Goal: Check status: Check status

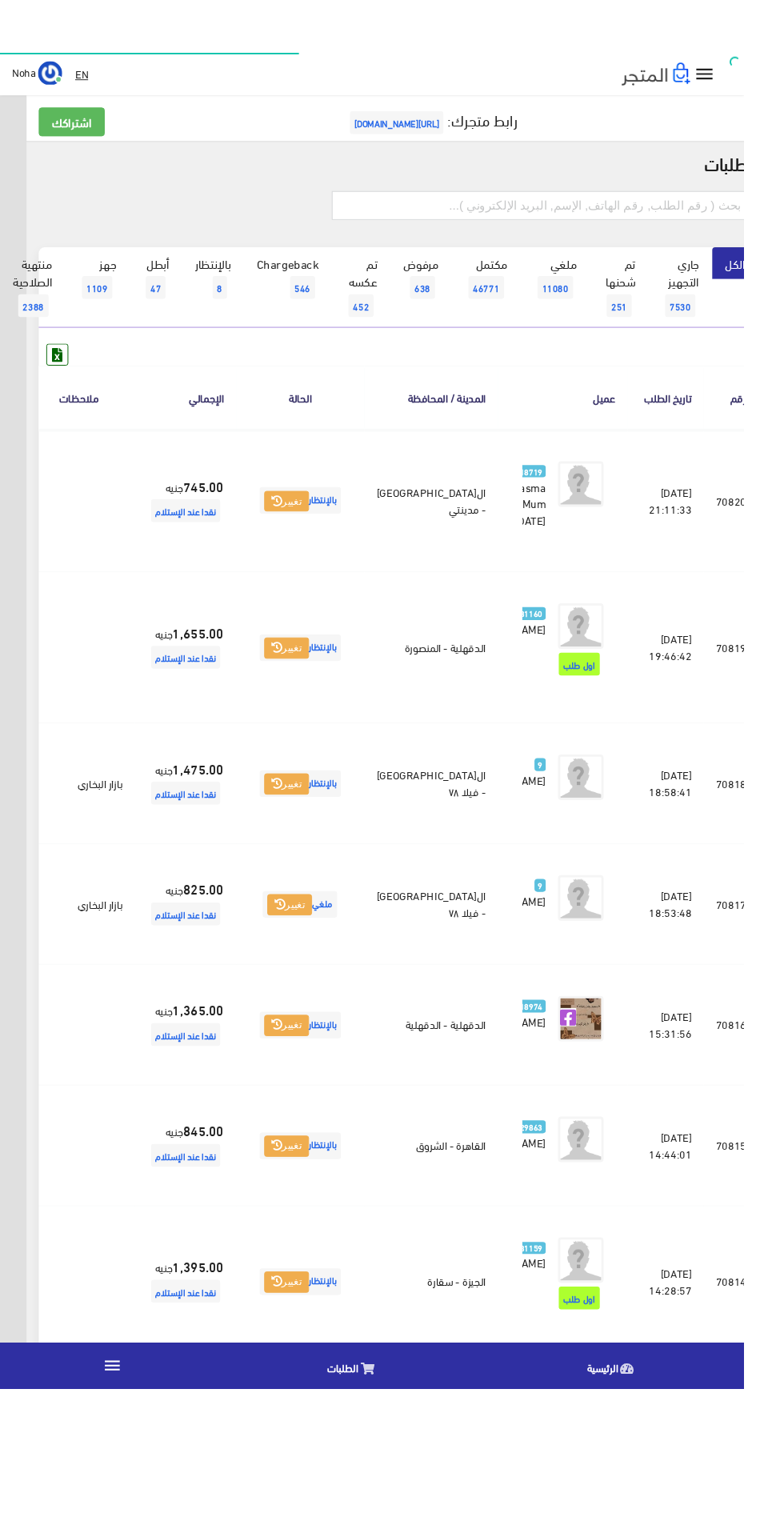
scroll to position [0, -41]
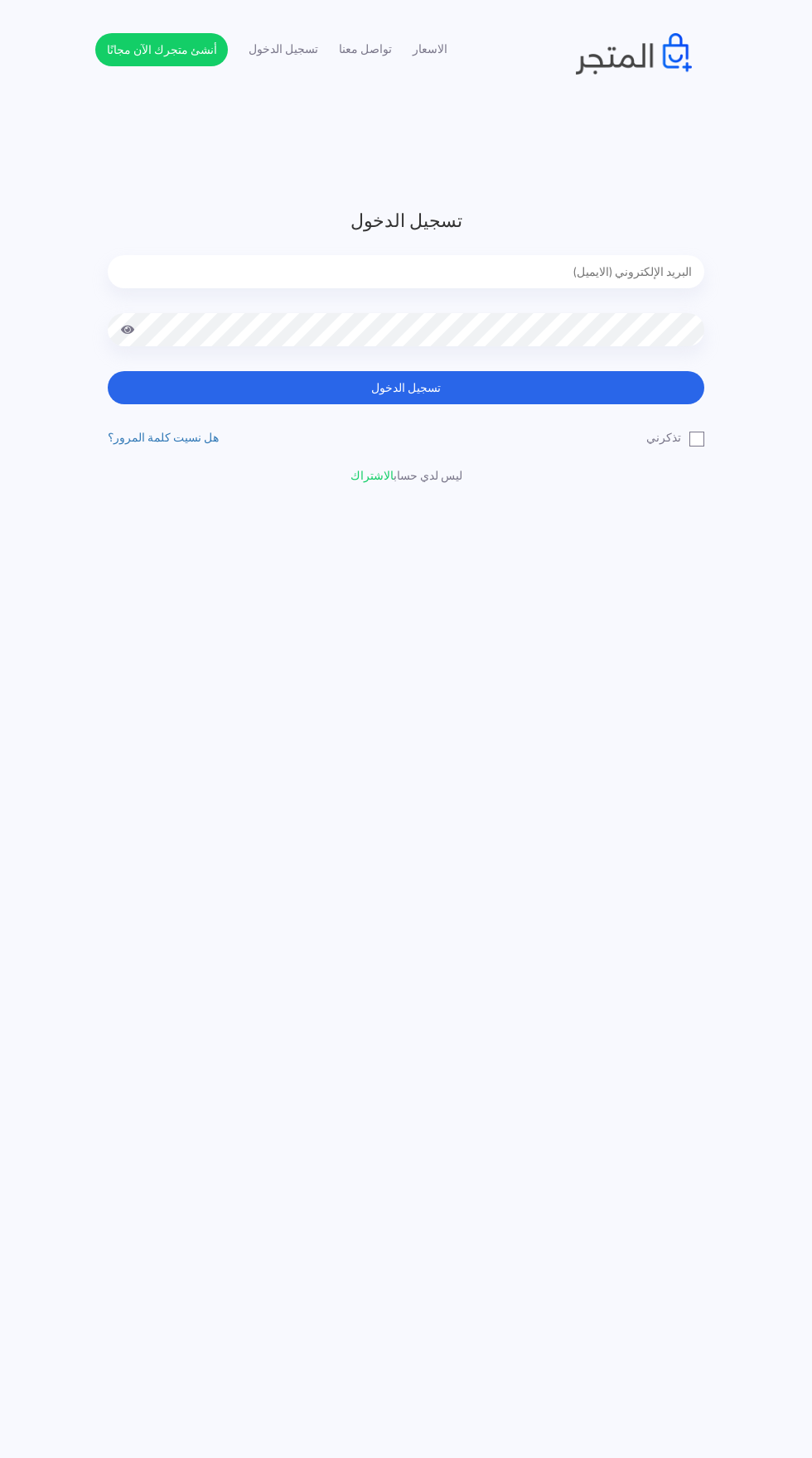
click at [280, 273] on input "email" at bounding box center [406, 272] width 597 height 33
type input "noha_mae86@yahoo.com"
click at [108, 371] on button "تسجيل الدخول" at bounding box center [406, 388] width 597 height 33
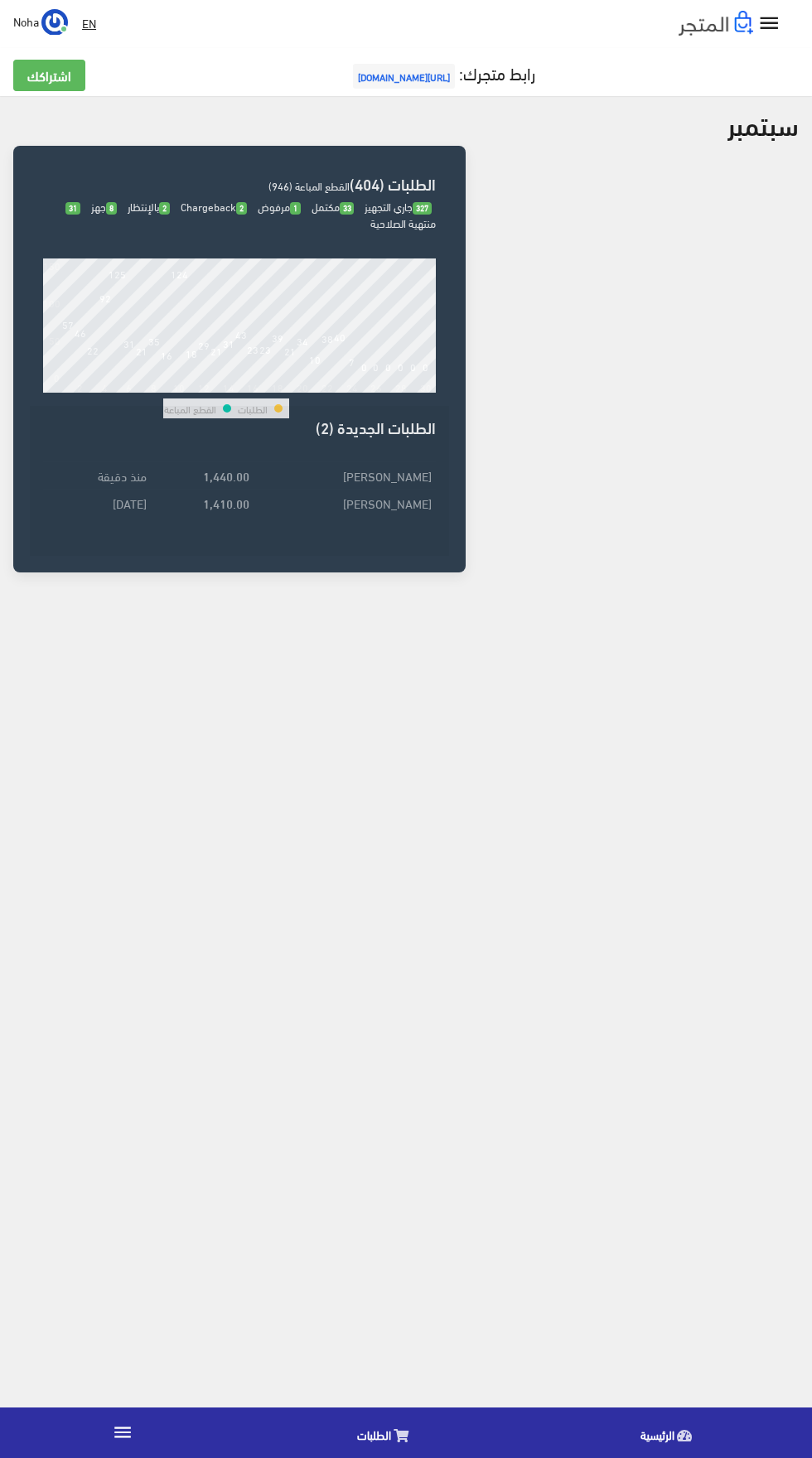
click at [357, 1433] on span "الطلبات" at bounding box center [374, 1435] width 34 height 21
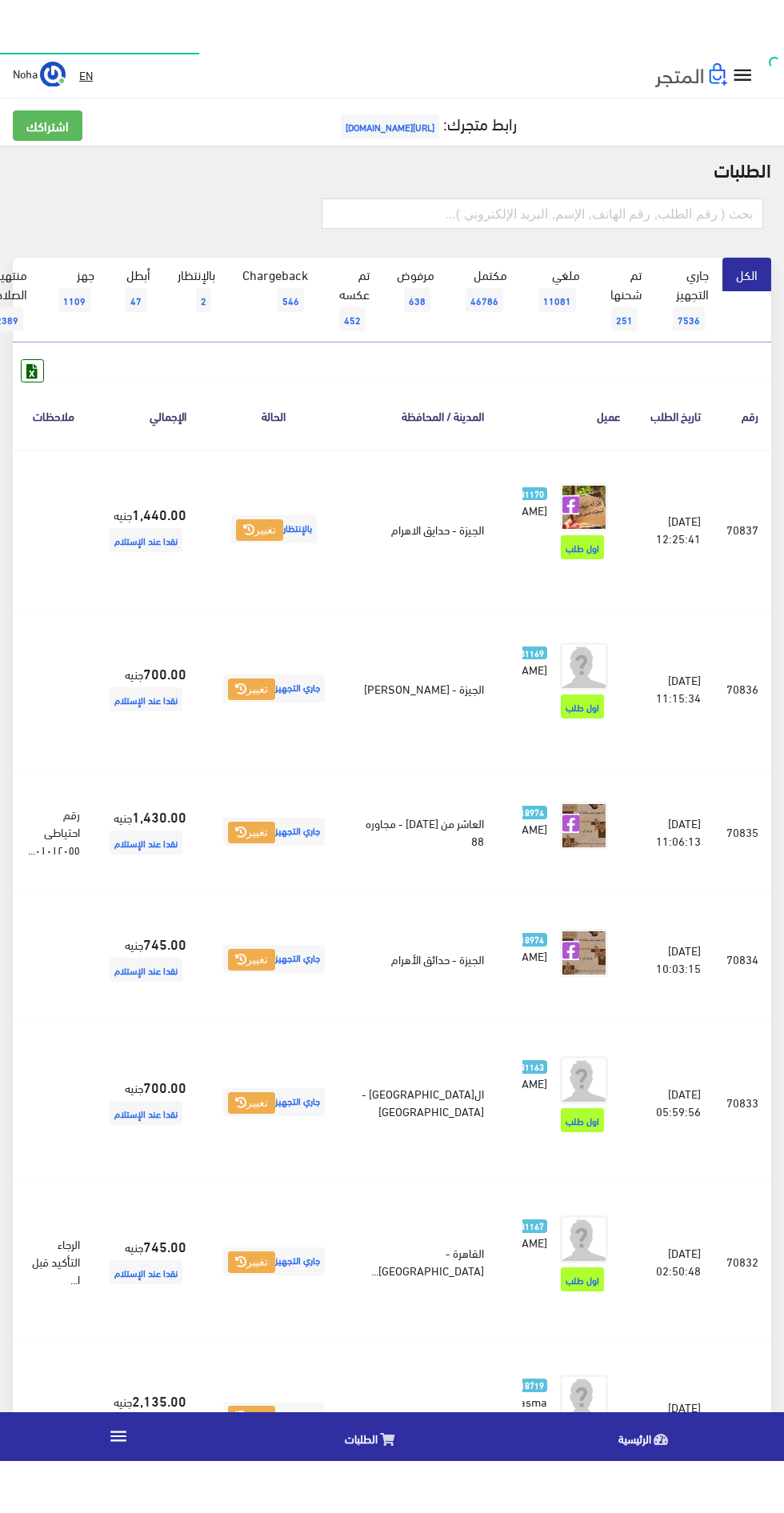
scroll to position [0, -41]
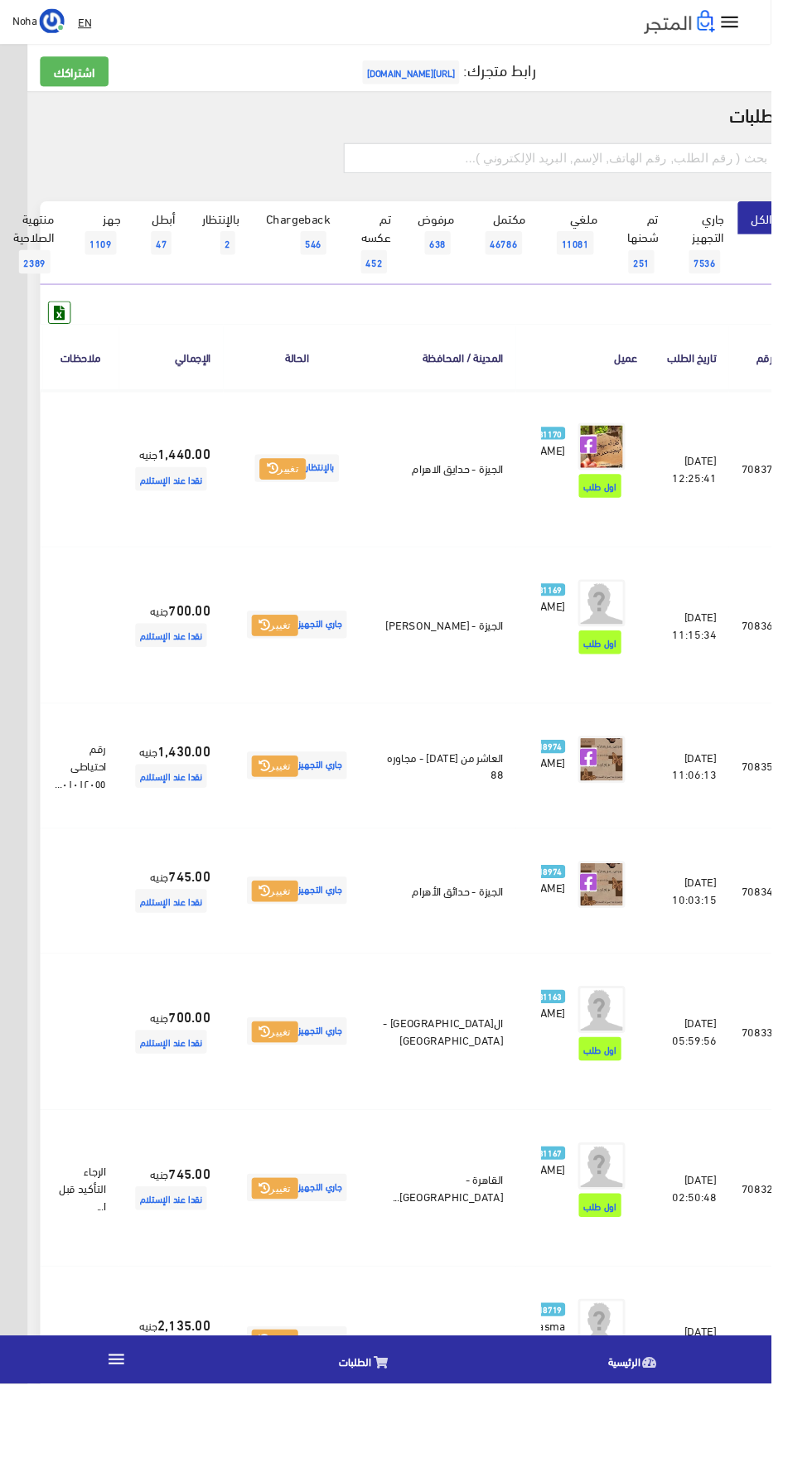
click at [644, 212] on li "ملغي 11081" at bounding box center [606, 256] width 75 height 88
click at [699, 165] on input "text" at bounding box center [591, 166] width 458 height 32
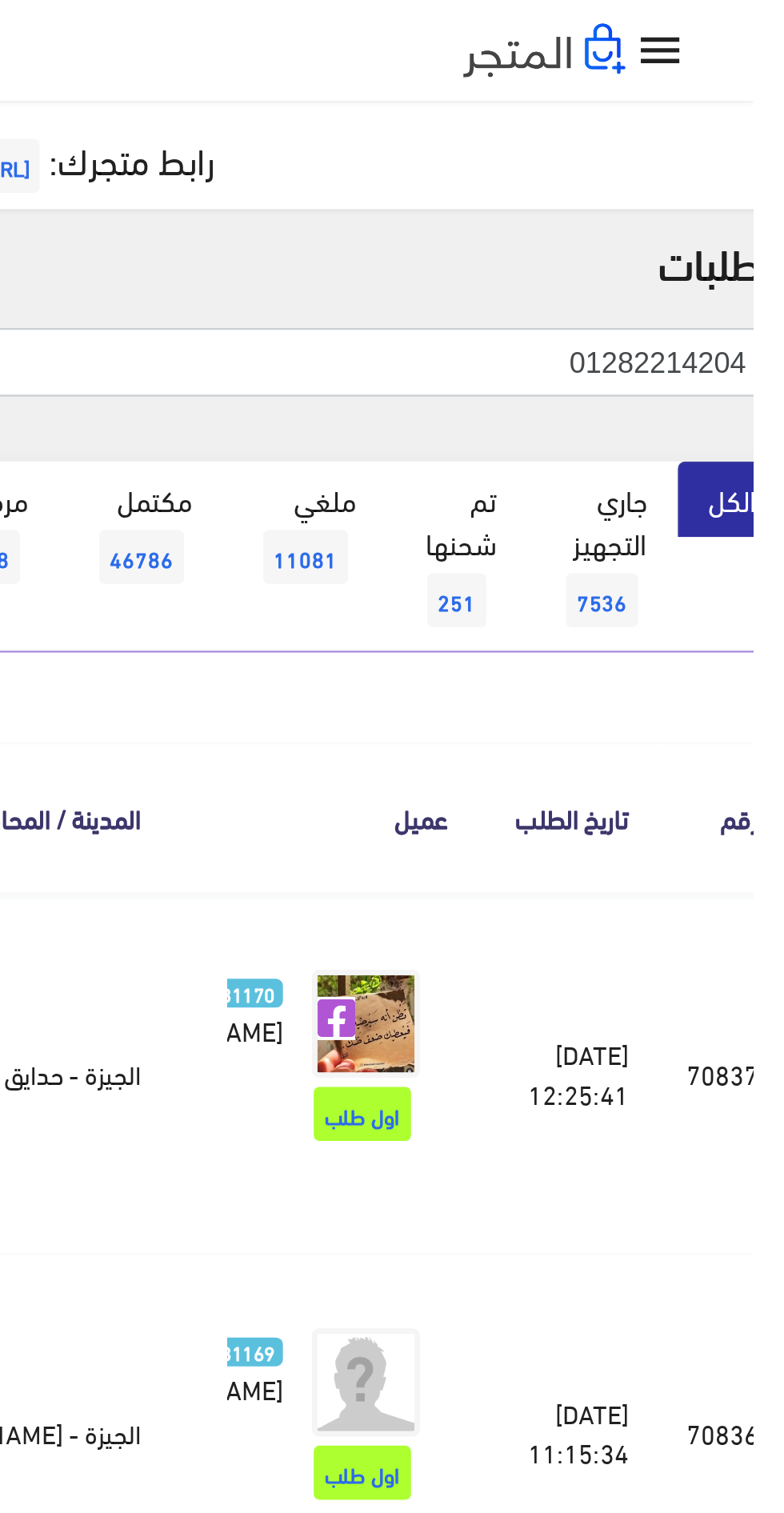
type input "01282214204"
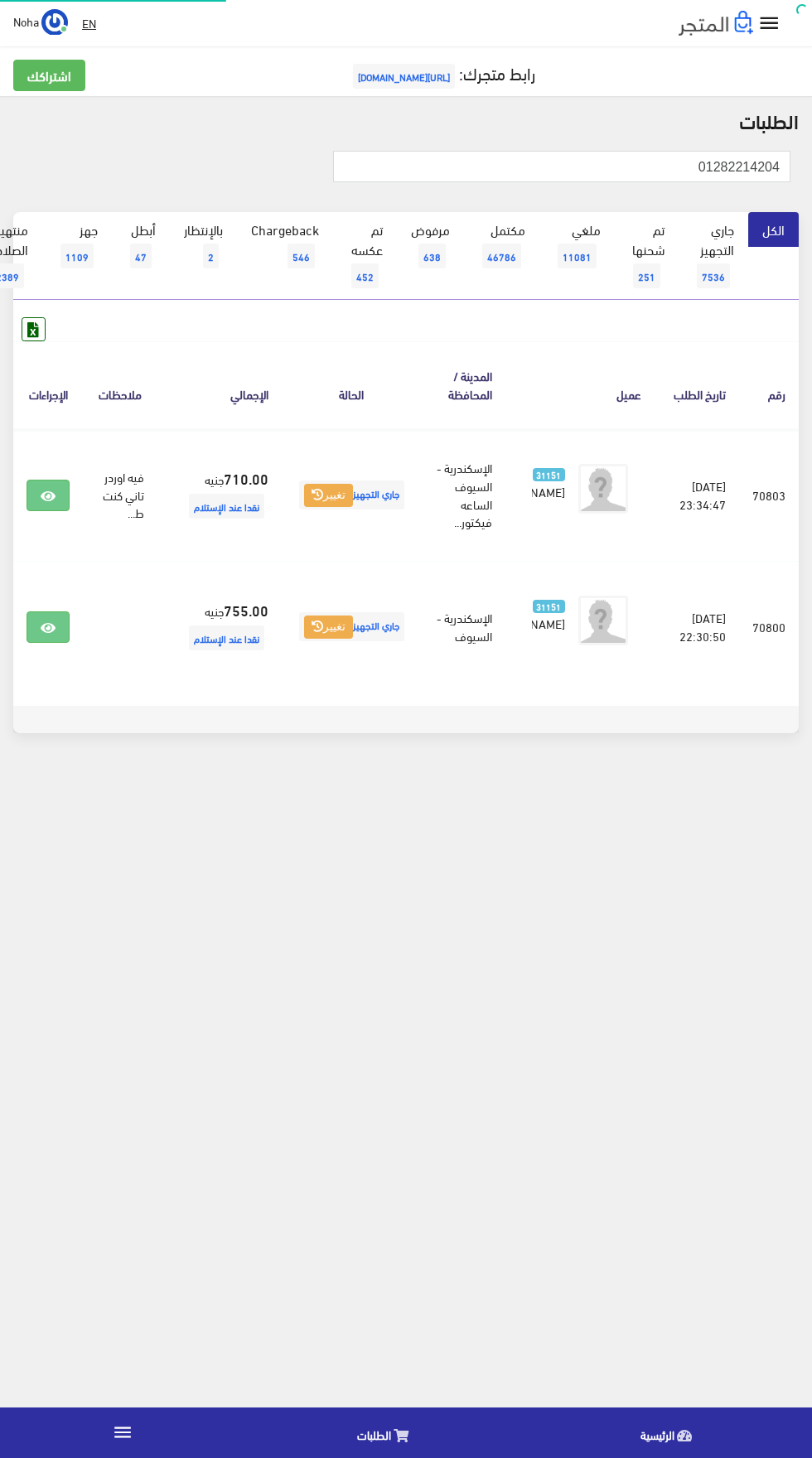
scroll to position [0, -43]
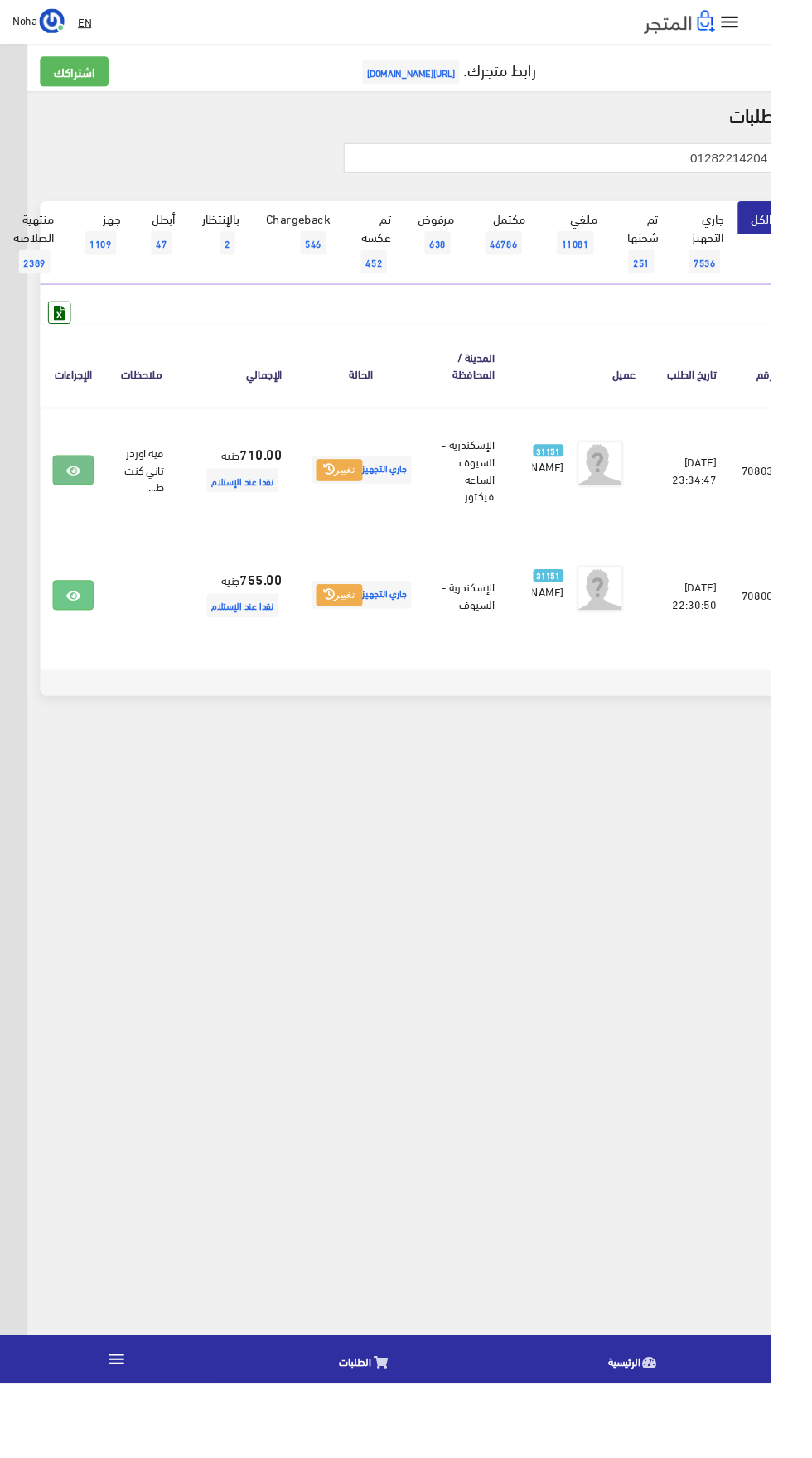
click at [85, 499] on icon at bounding box center [77, 496] width 15 height 13
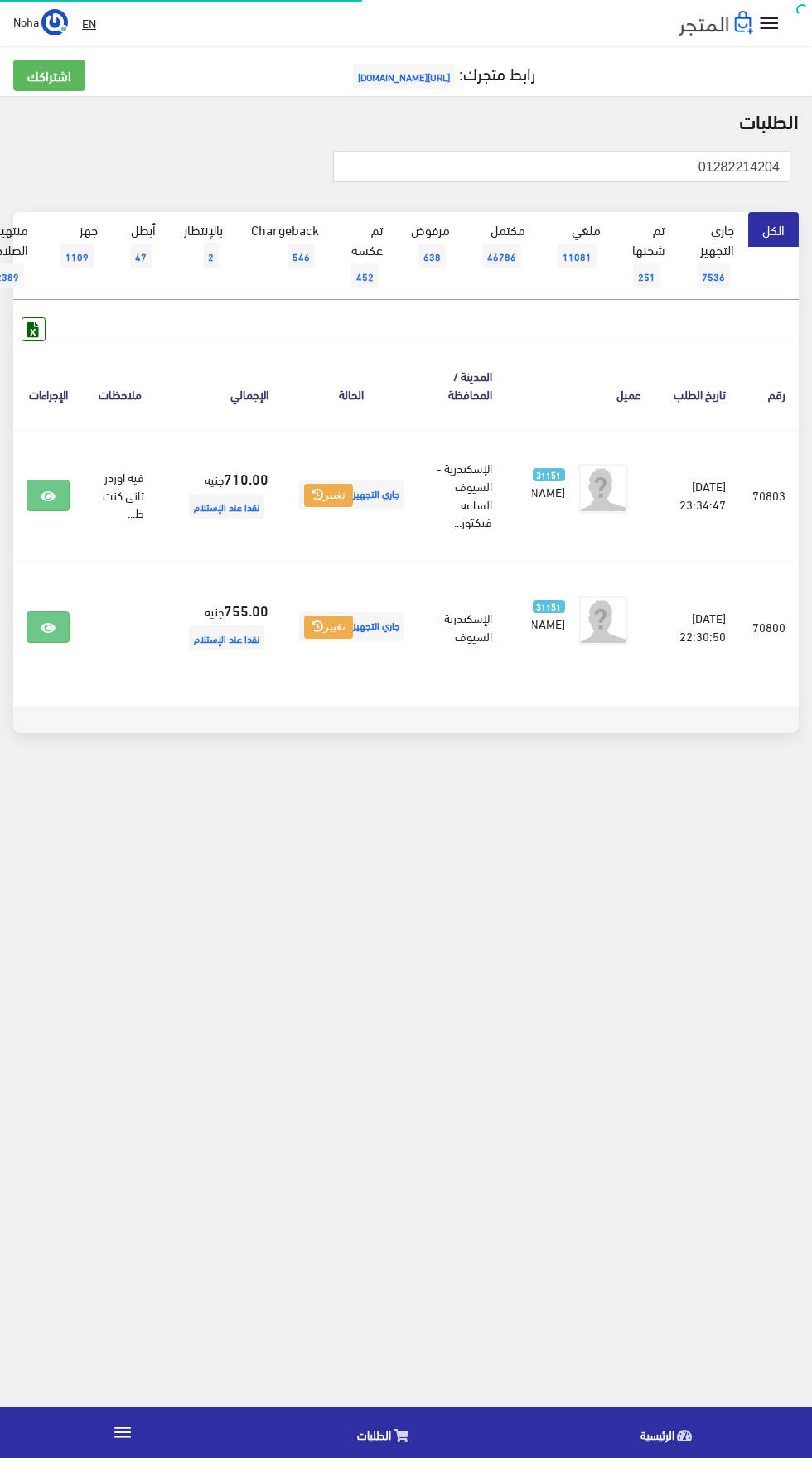
scroll to position [0, -43]
